Goal: Information Seeking & Learning: Learn about a topic

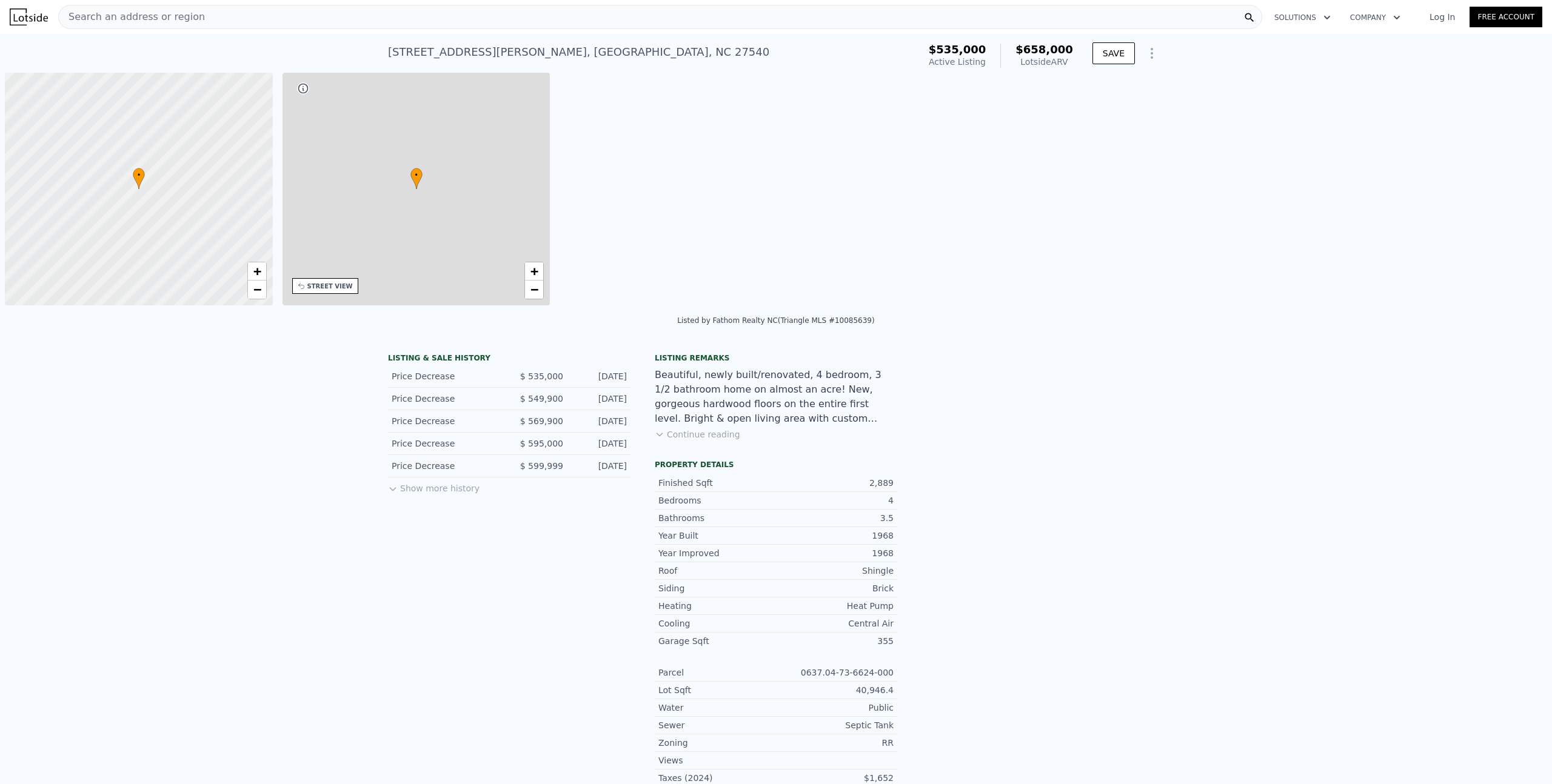
scroll to position [0, 5]
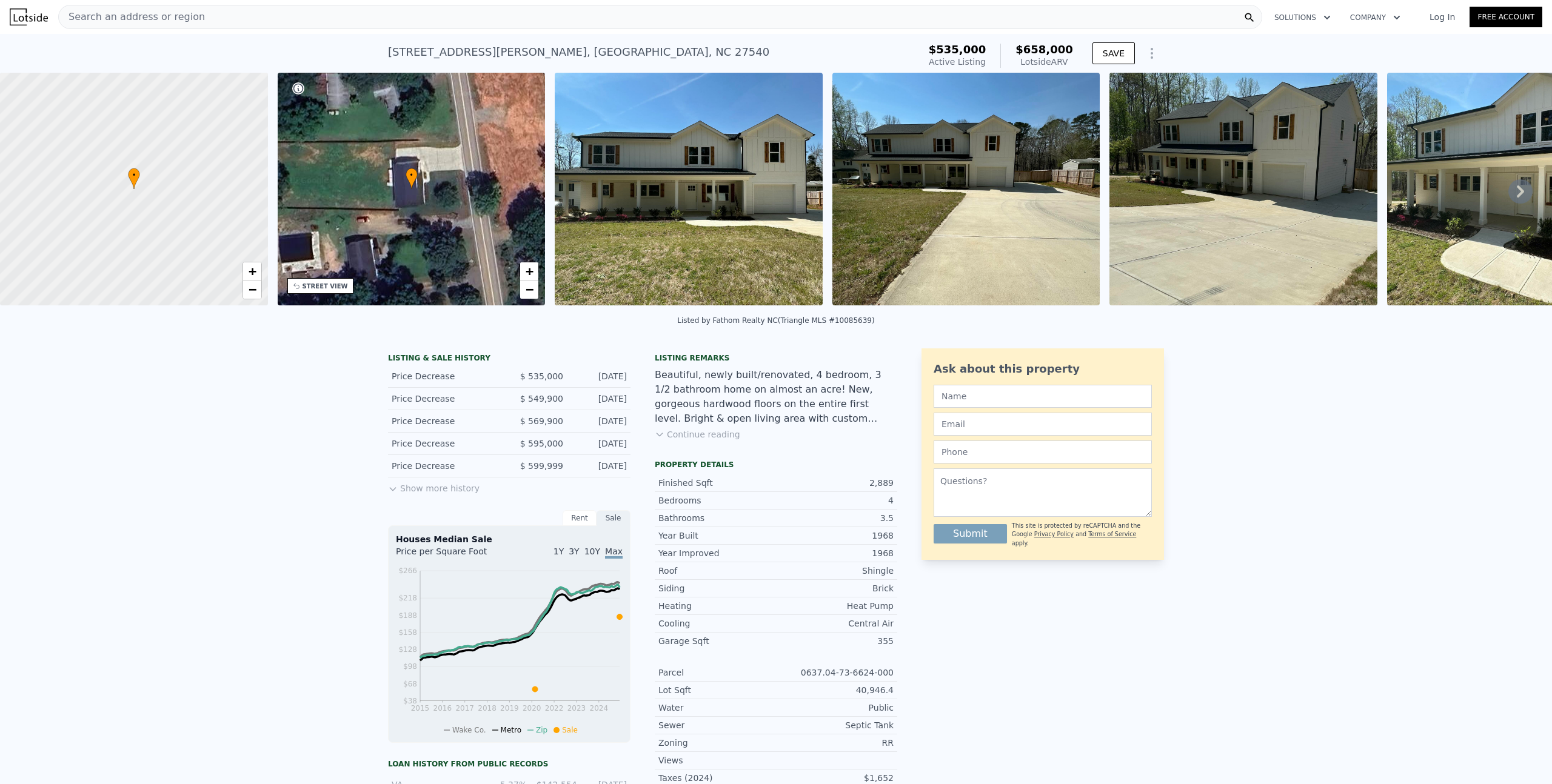
click at [259, 453] on div "LISTING & SALE HISTORY Price Decrease $ 535,000 [DATE] Price Decrease $ 549,900…" at bounding box center [776, 672] width 1552 height 666
click at [412, 494] on button "Show more history" at bounding box center [434, 486] width 91 height 17
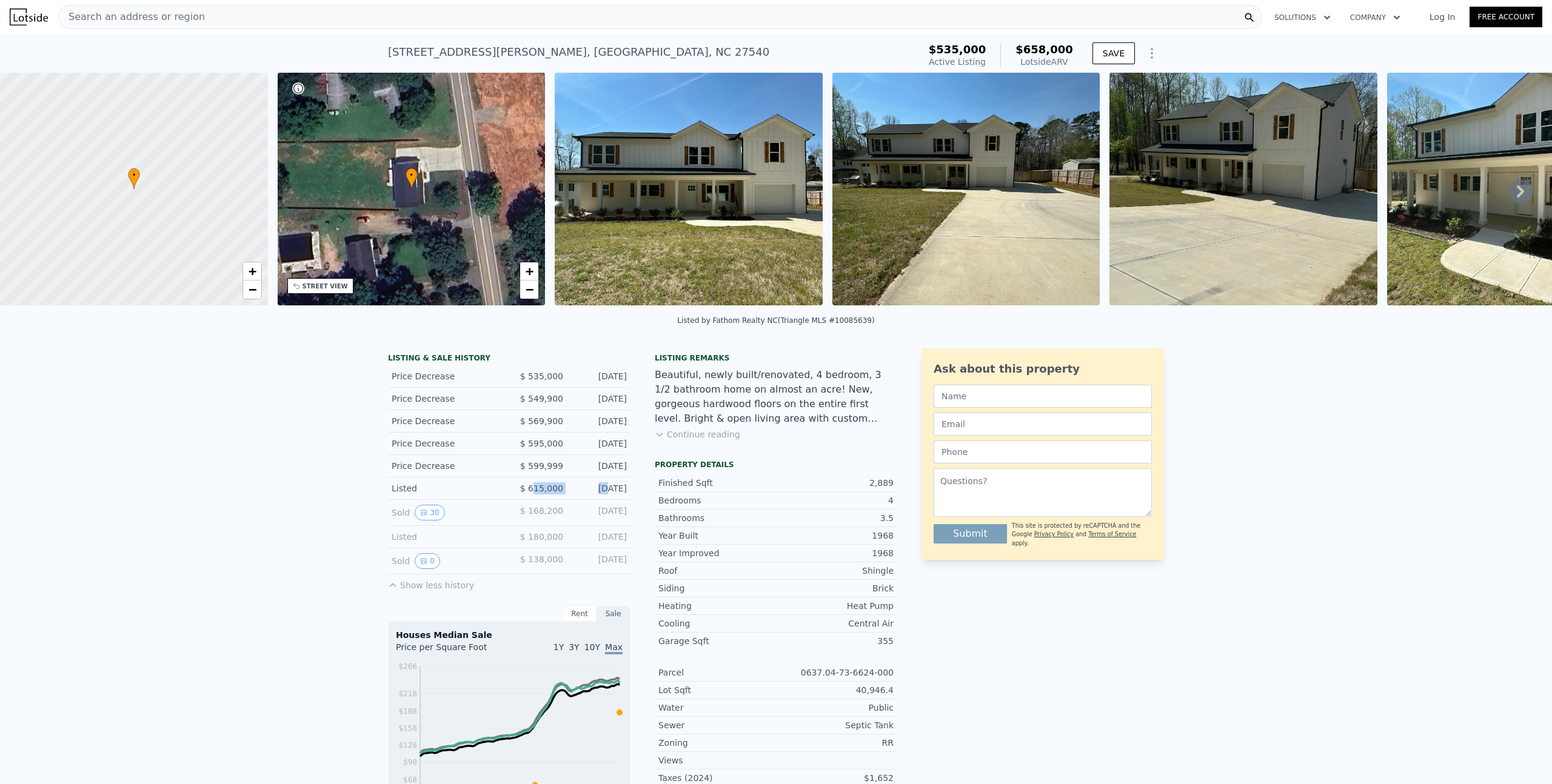
drag, startPoint x: 533, startPoint y: 497, endPoint x: 583, endPoint y: 497, distance: 50.0
click at [583, 497] on div "Listed $ 615,000 [DATE]" at bounding box center [509, 488] width 242 height 22
drag, startPoint x: 529, startPoint y: 388, endPoint x: 590, endPoint y: 389, distance: 61.0
click at [590, 388] on div "Price Decrease $ 535,000 [DATE]" at bounding box center [509, 377] width 242 height 22
drag, startPoint x: 320, startPoint y: 498, endPoint x: 423, endPoint y: 503, distance: 103.1
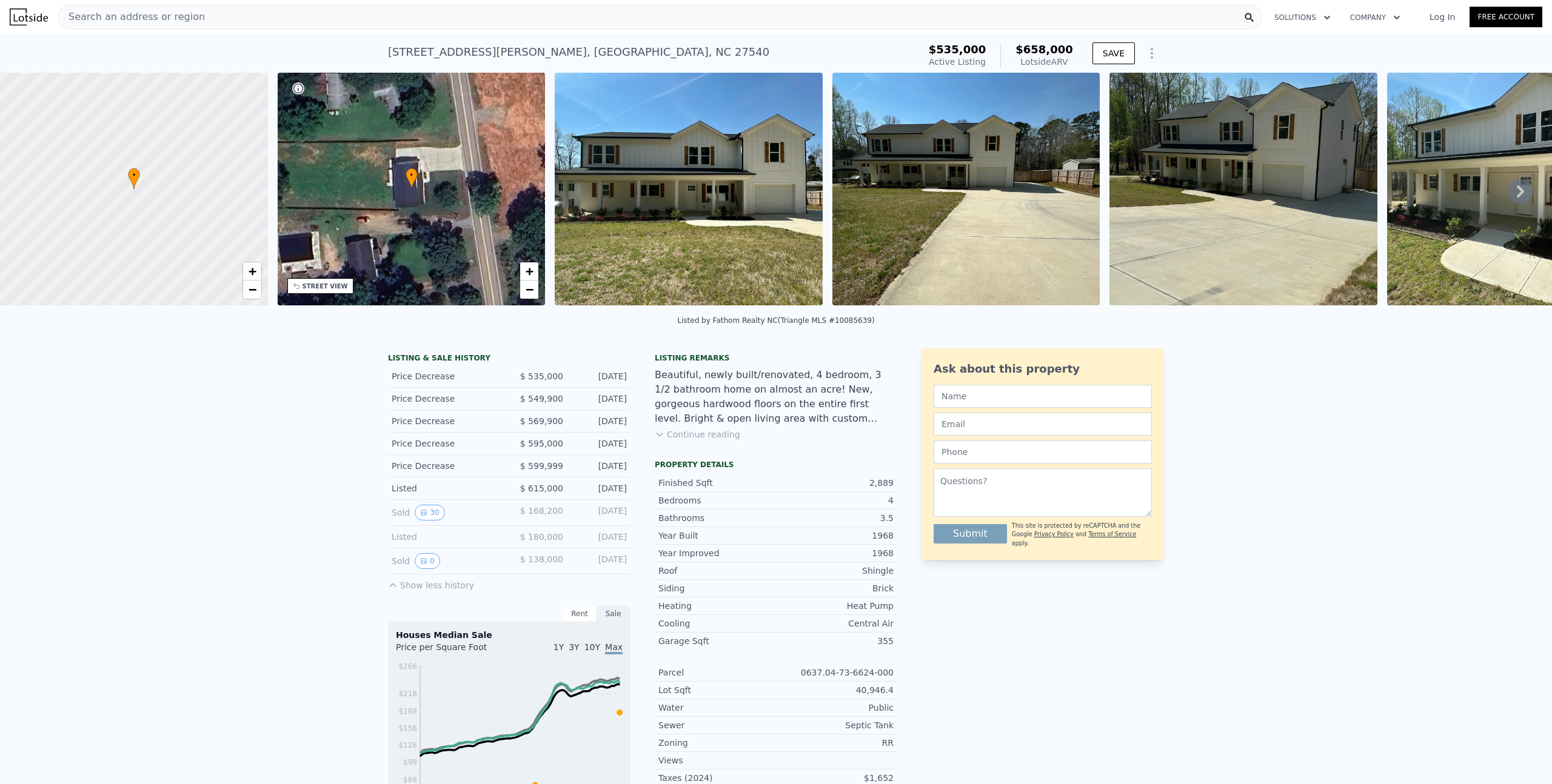
click at [320, 497] on div "LISTING & SALE HISTORY Price Decrease $ 535,000 [DATE] Price Decrease $ 549,900…" at bounding box center [776, 719] width 1552 height 761
click at [429, 520] on button "30" at bounding box center [429, 513] width 30 height 16
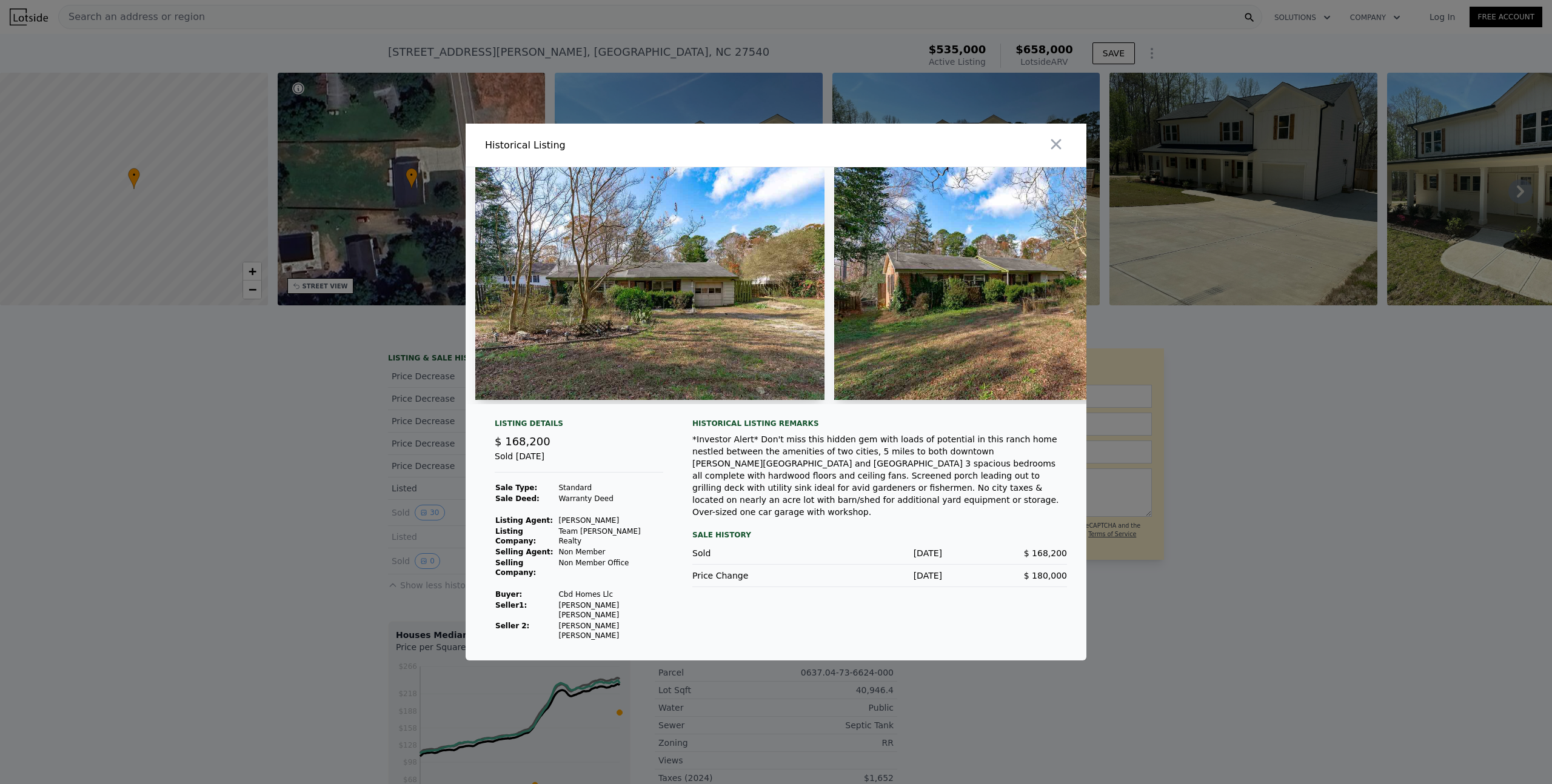
click at [628, 266] on img at bounding box center [650, 284] width 349 height 233
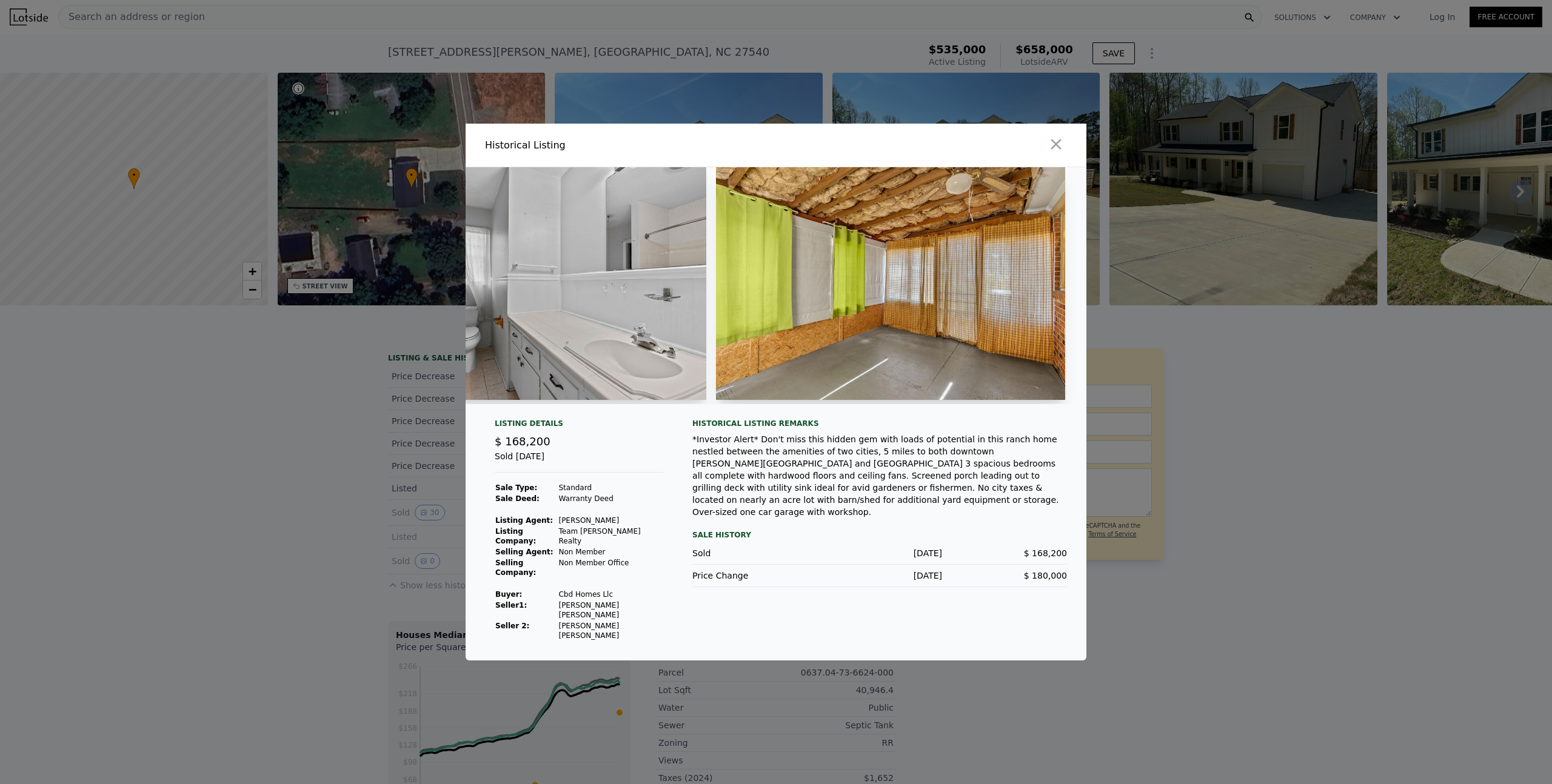
scroll to position [0, 5883]
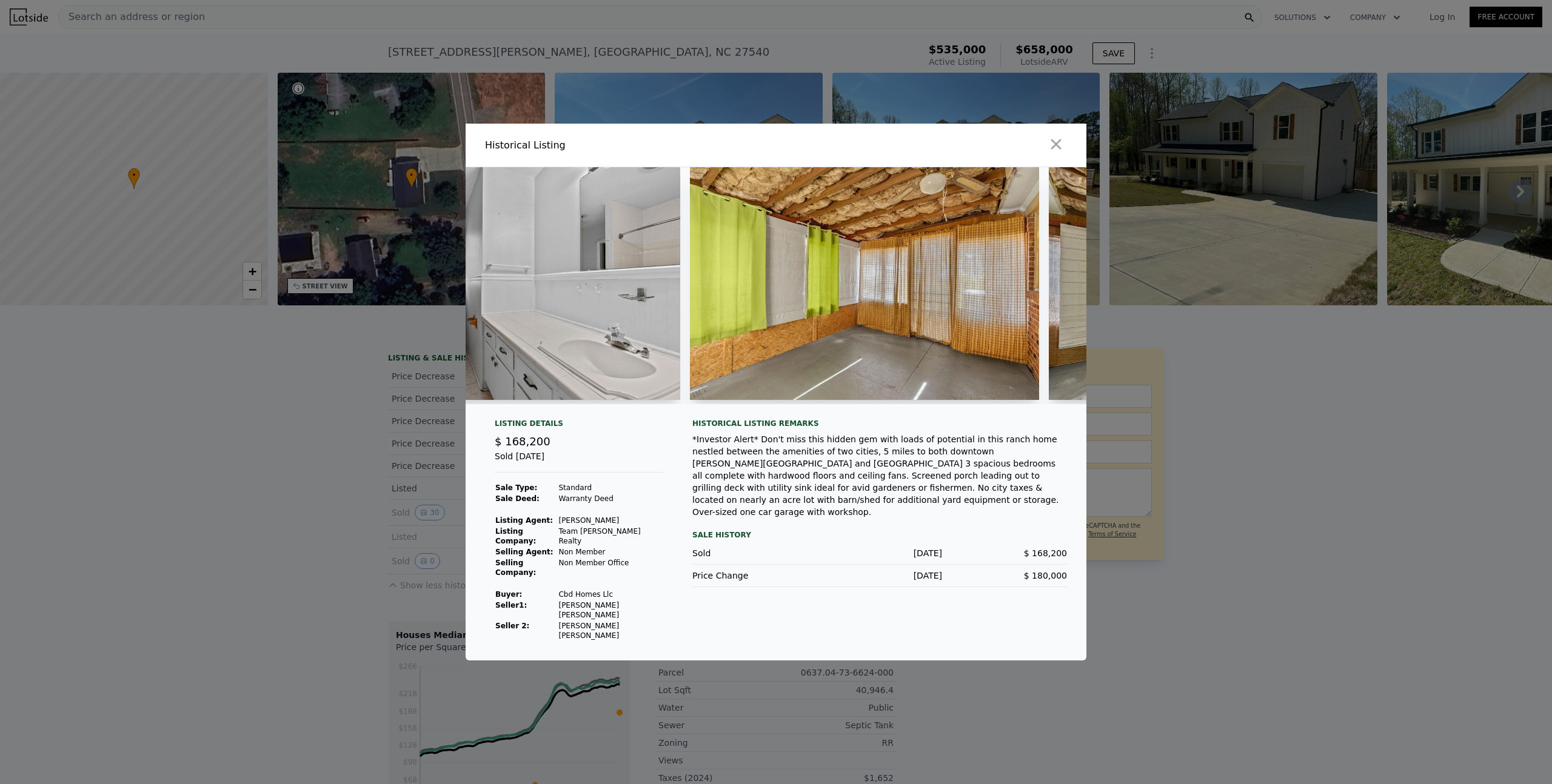
click at [931, 285] on img at bounding box center [864, 284] width 349 height 233
click at [928, 287] on img at bounding box center [864, 284] width 349 height 233
